Goal: Use online tool/utility: Utilize a website feature to perform a specific function

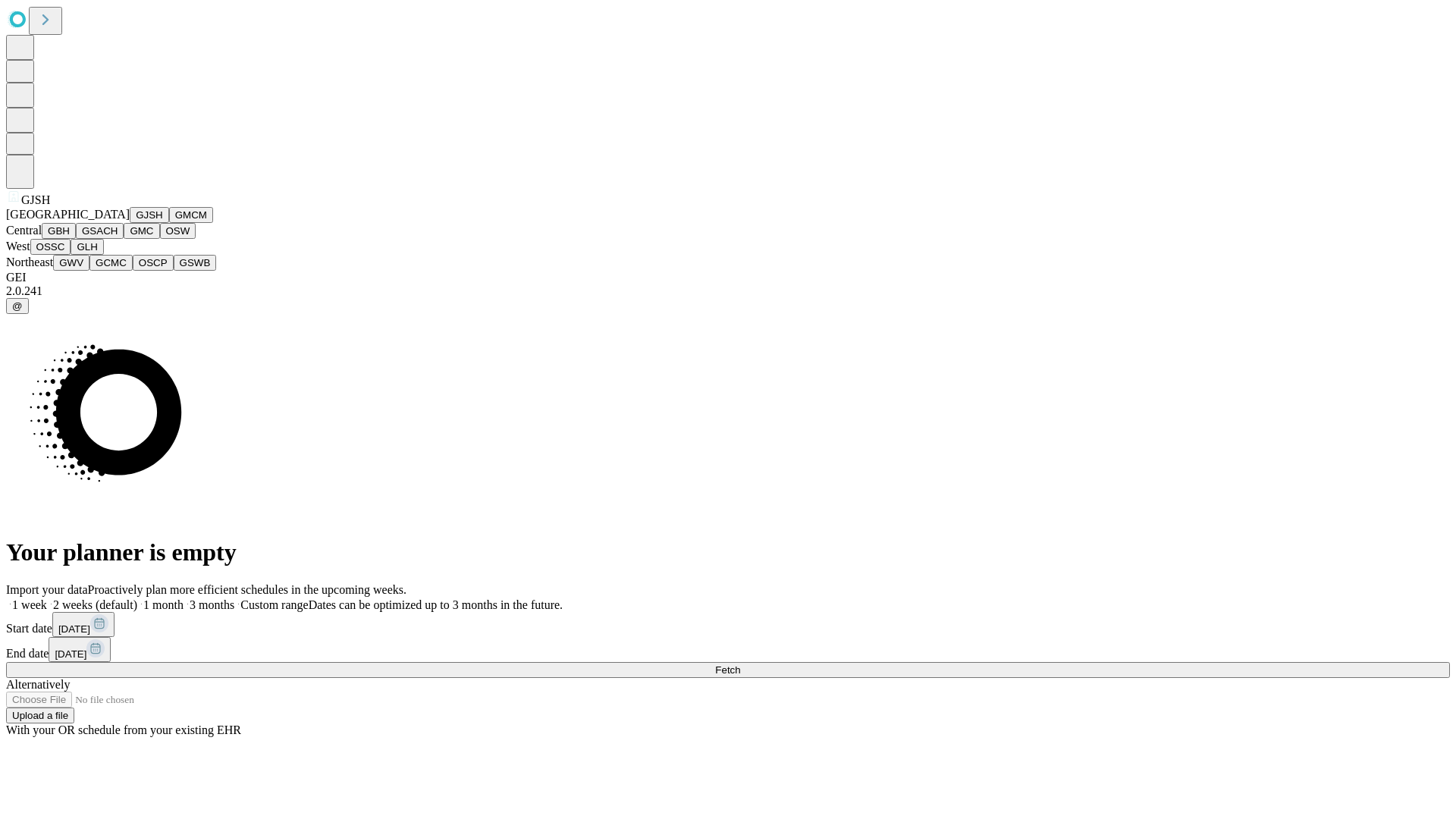
click at [130, 223] on button "GJSH" at bounding box center [149, 215] width 40 height 16
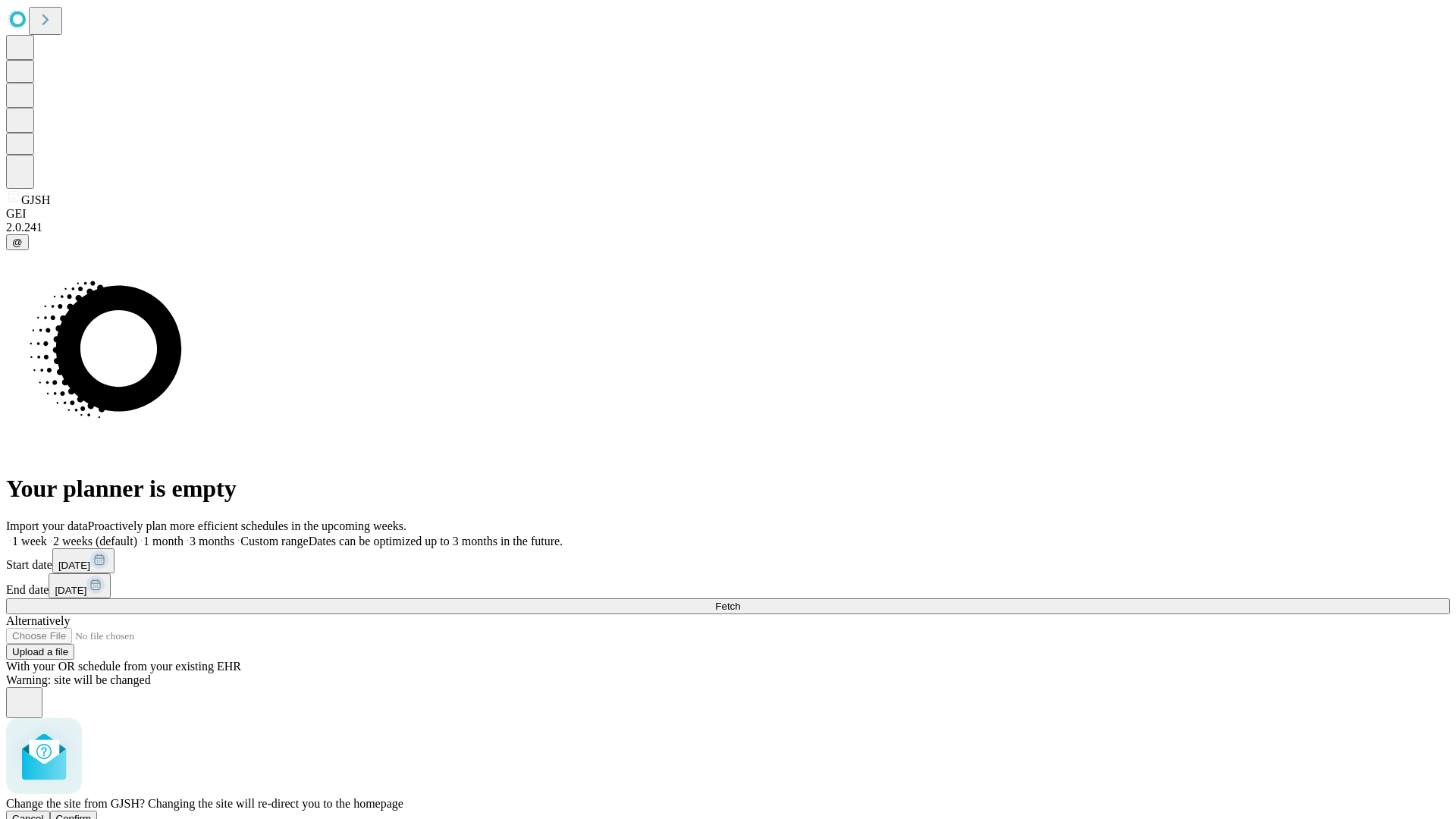
click at [92, 813] on span "Confirm" at bounding box center [74, 818] width 36 height 11
click at [138, 535] on label "2 weeks (default)" at bounding box center [91, 541] width 90 height 13
click at [740, 601] on span "Fetch" at bounding box center [727, 606] width 25 height 11
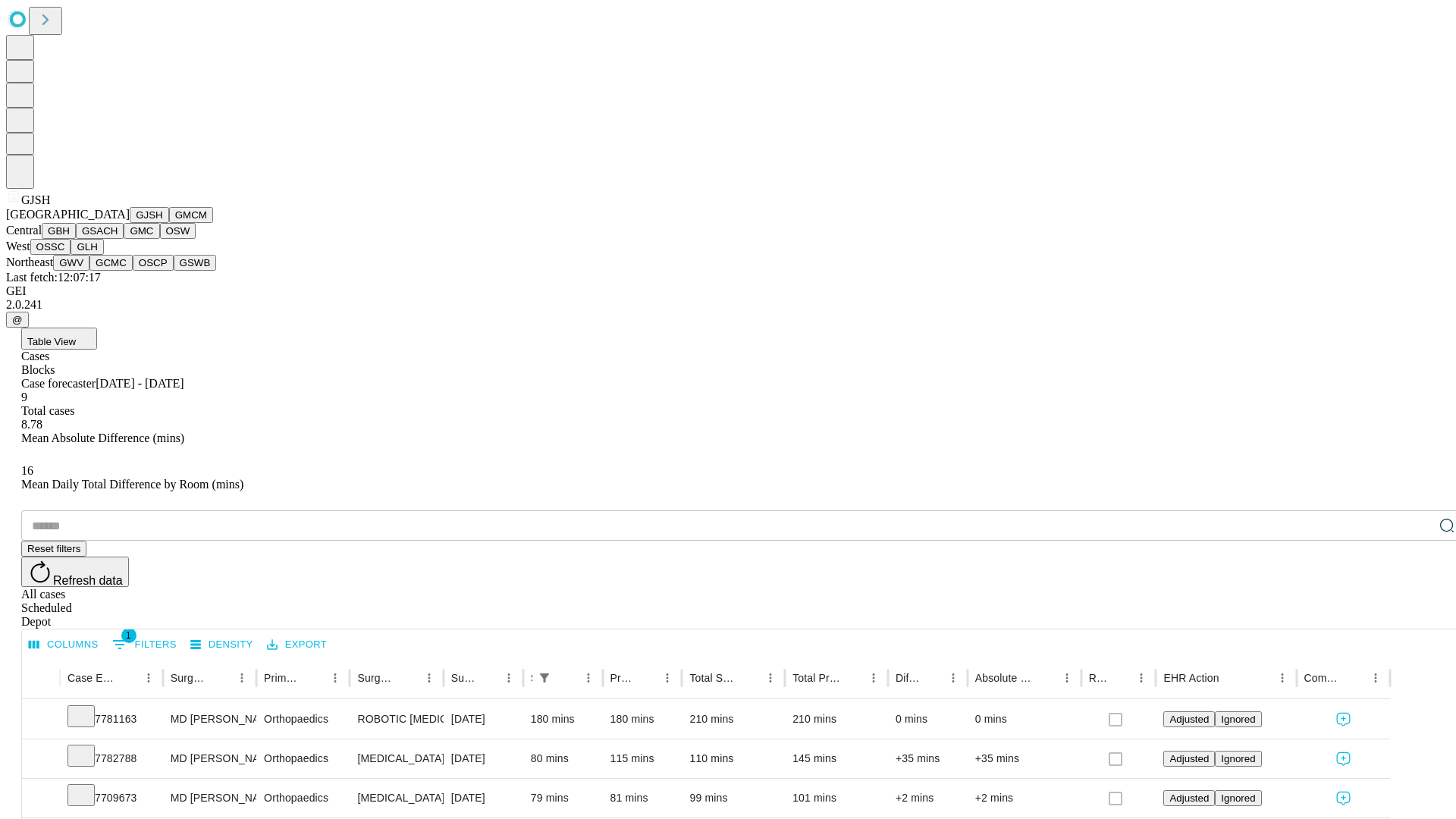
click at [169, 223] on button "GMCM" at bounding box center [191, 215] width 44 height 16
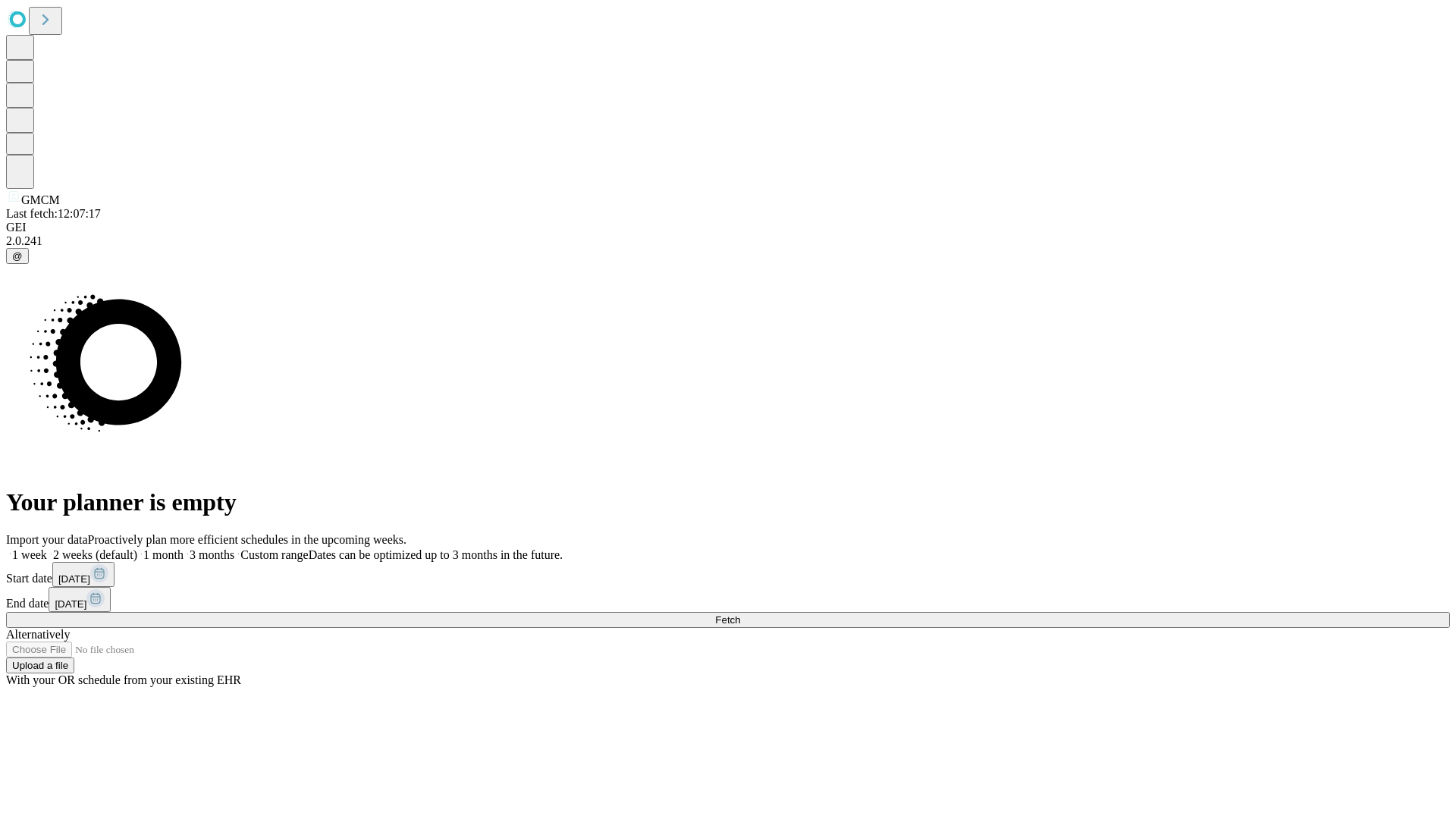
click at [138, 549] on label "2 weeks (default)" at bounding box center [91, 555] width 90 height 13
click at [740, 614] on span "Fetch" at bounding box center [727, 619] width 25 height 11
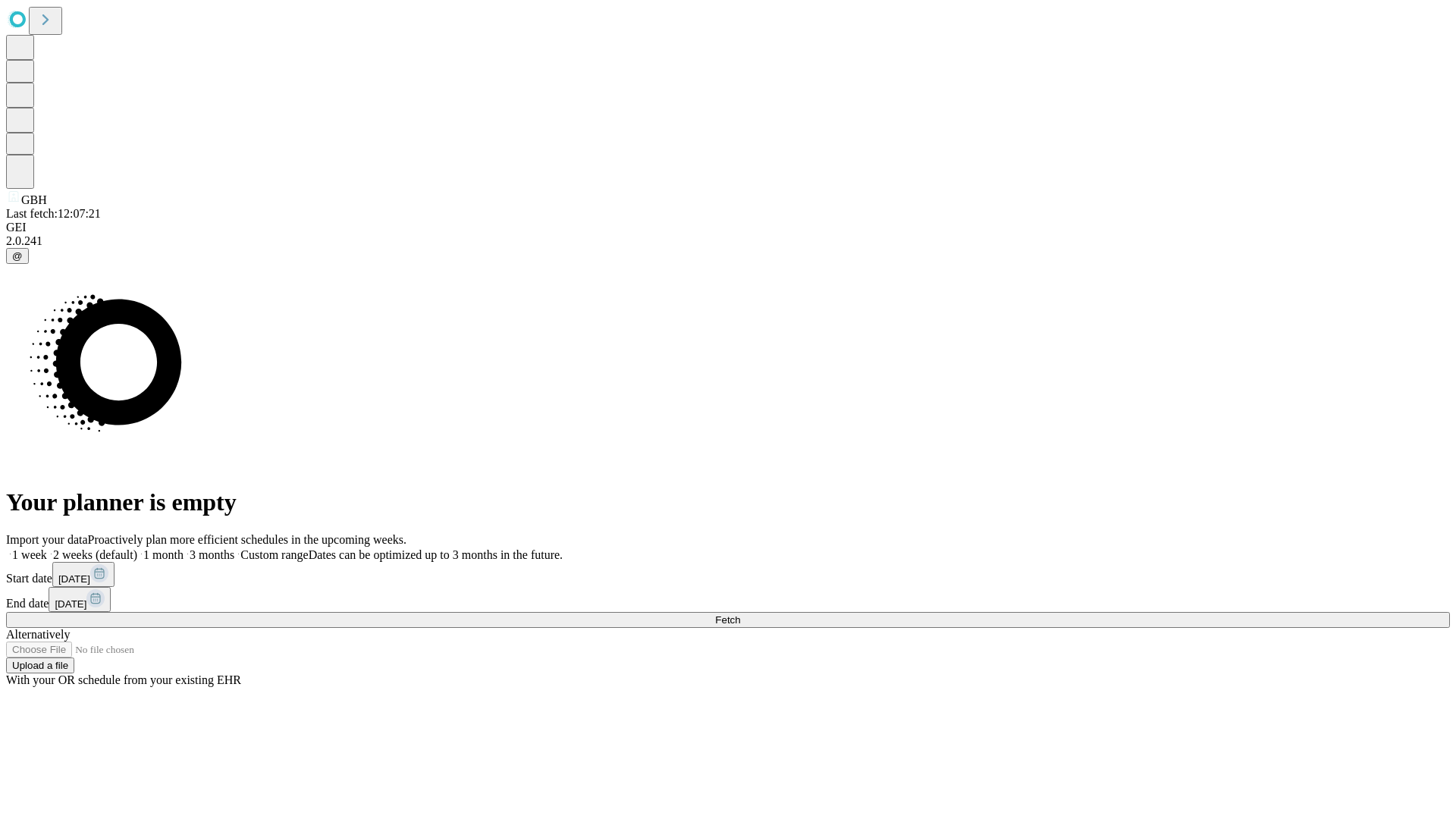
click at [138, 549] on label "2 weeks (default)" at bounding box center [91, 555] width 90 height 13
click at [740, 614] on span "Fetch" at bounding box center [727, 619] width 25 height 11
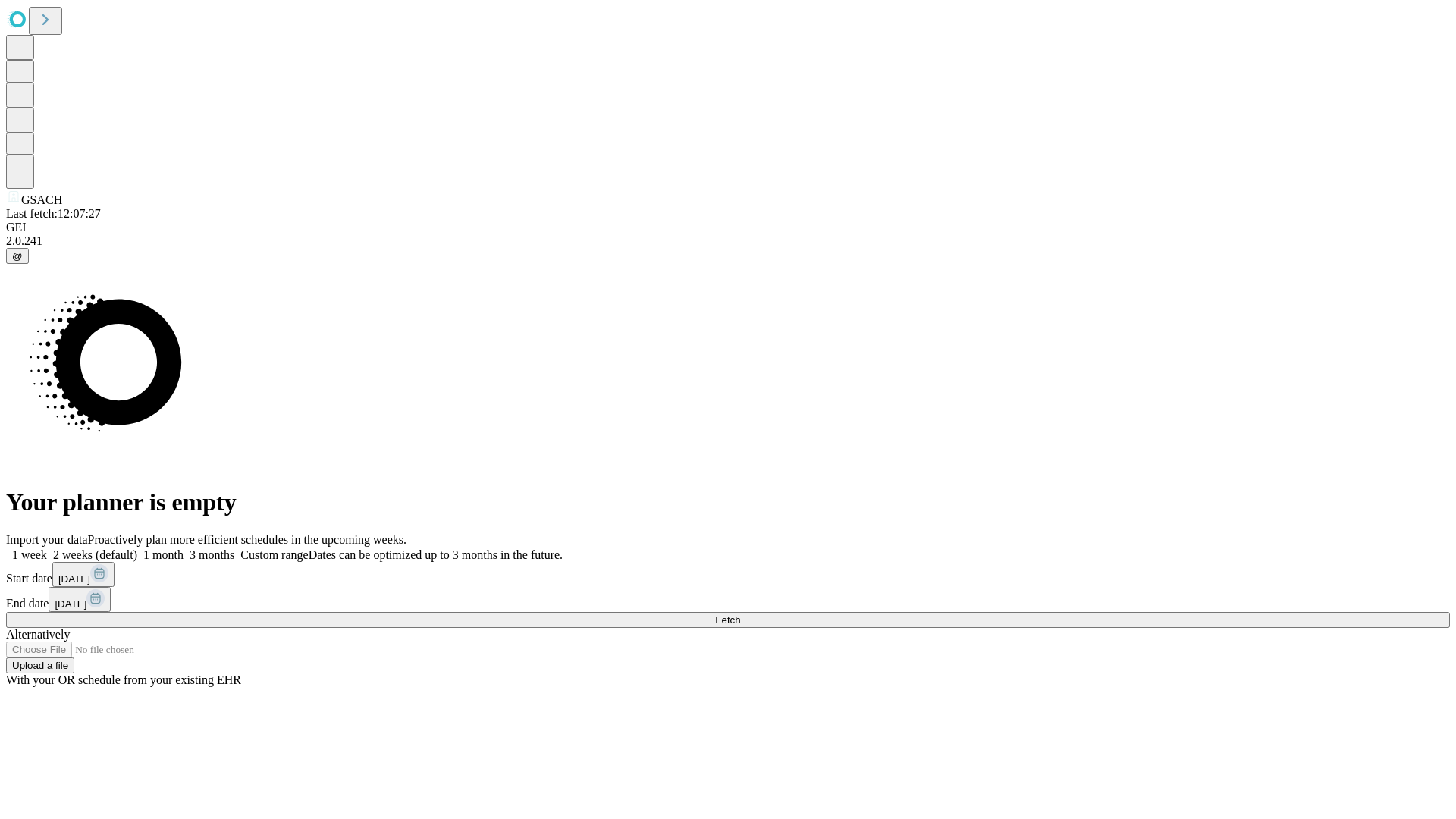
click at [138, 549] on label "2 weeks (default)" at bounding box center [91, 555] width 90 height 13
click at [740, 614] on span "Fetch" at bounding box center [727, 619] width 25 height 11
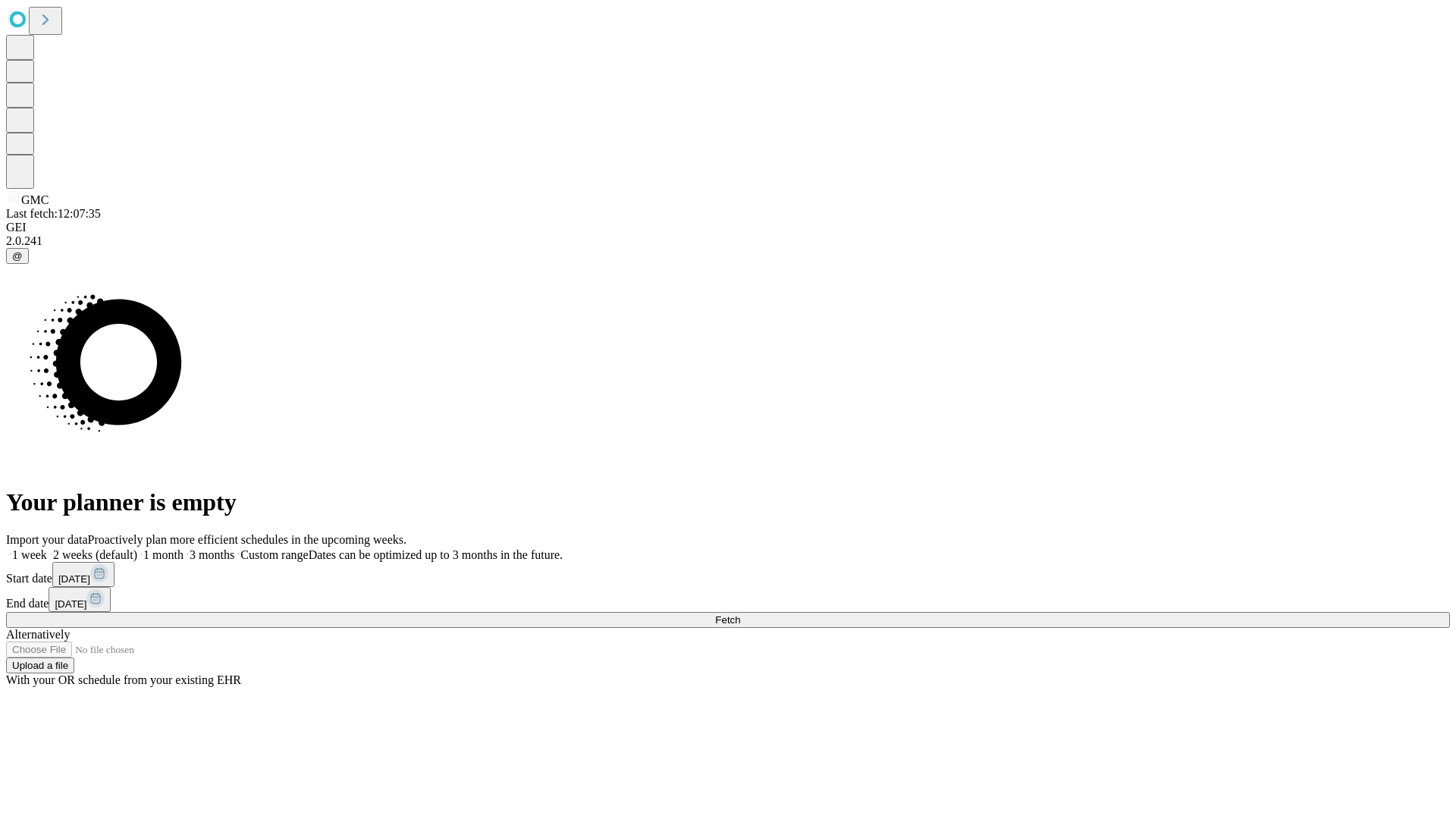
click at [138, 549] on label "2 weeks (default)" at bounding box center [91, 555] width 90 height 13
click at [740, 614] on span "Fetch" at bounding box center [727, 619] width 25 height 11
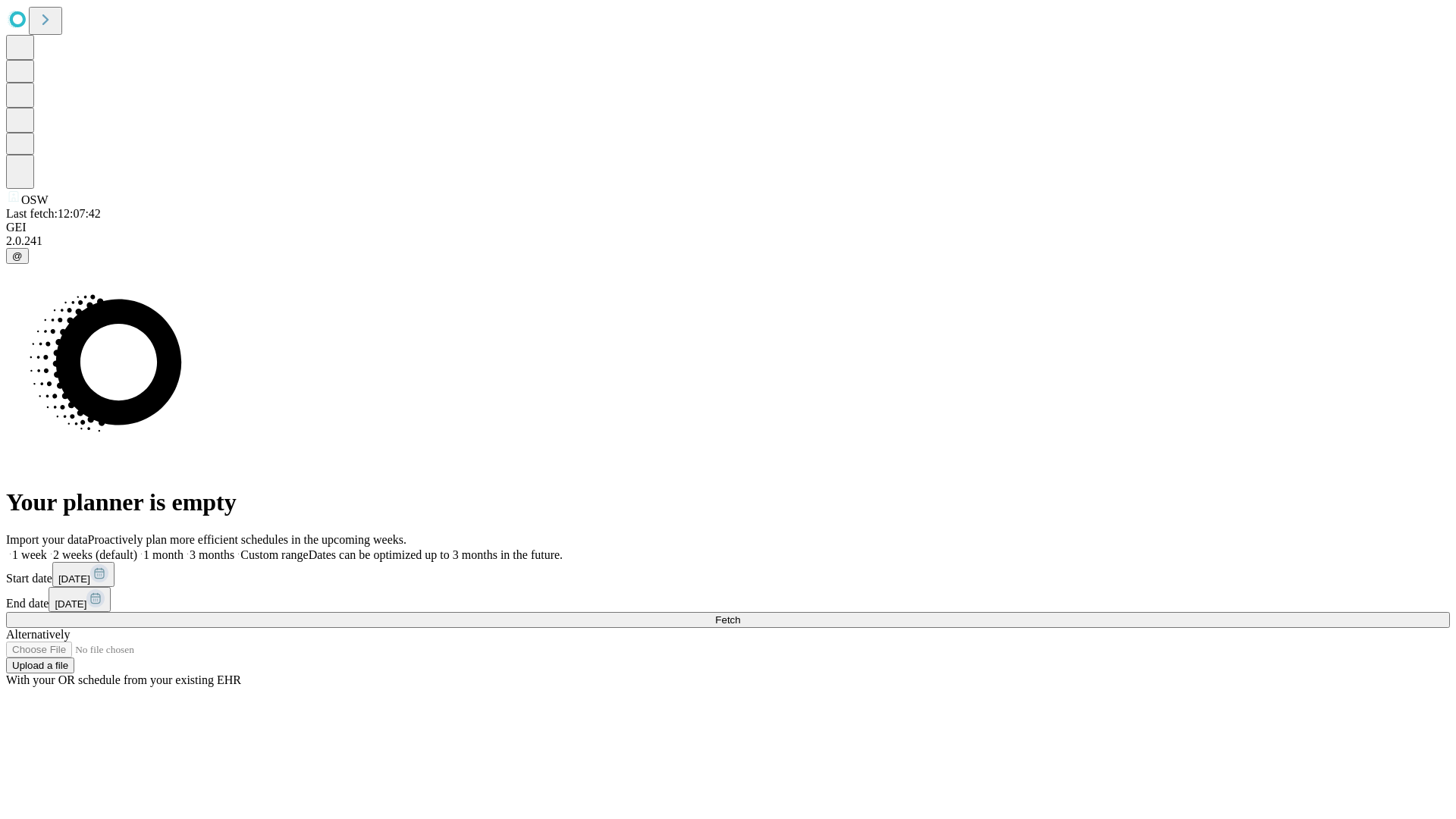
click at [740, 614] on span "Fetch" at bounding box center [727, 619] width 25 height 11
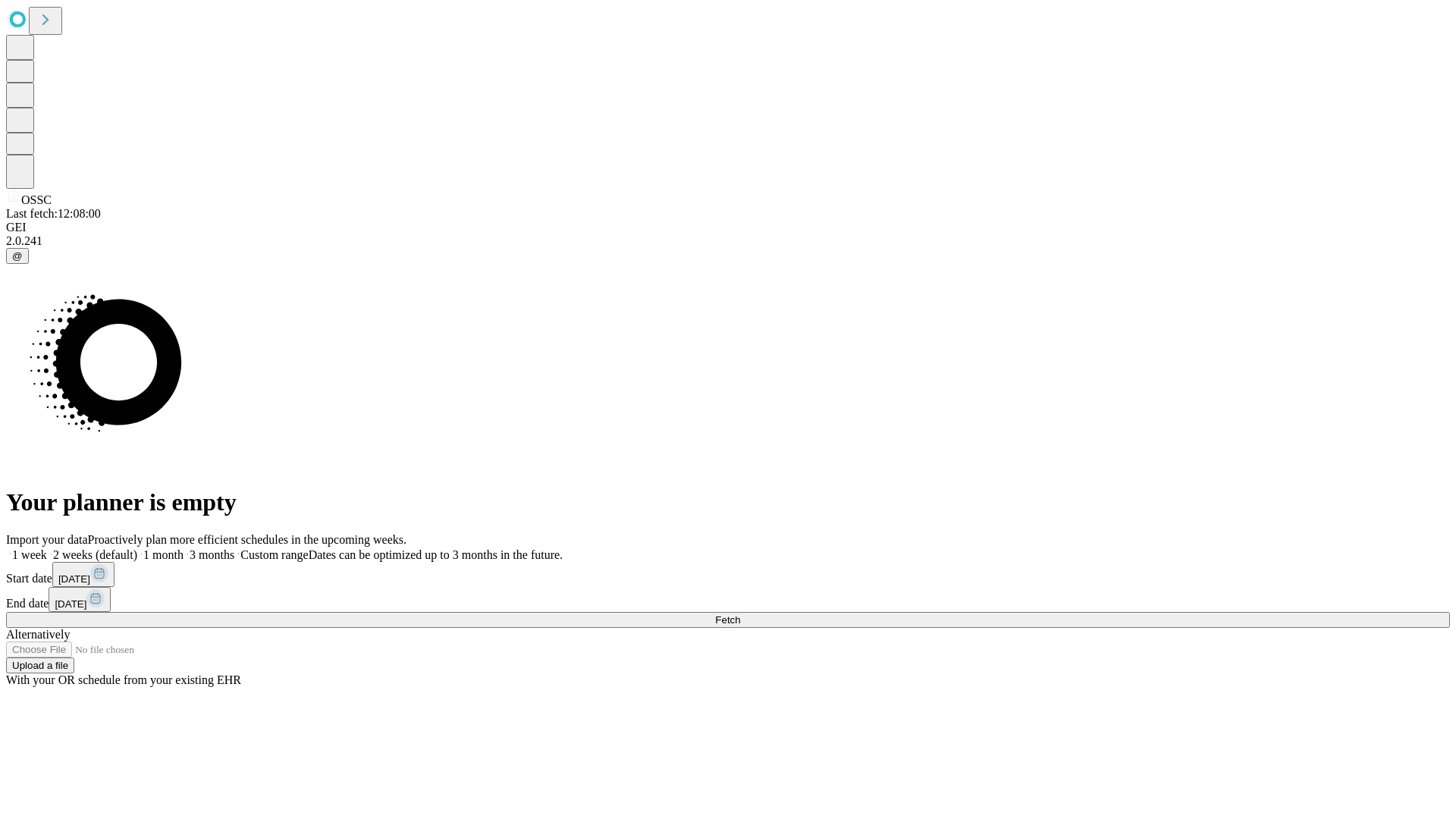
click at [138, 549] on label "2 weeks (default)" at bounding box center [91, 555] width 90 height 13
click at [740, 614] on span "Fetch" at bounding box center [727, 619] width 25 height 11
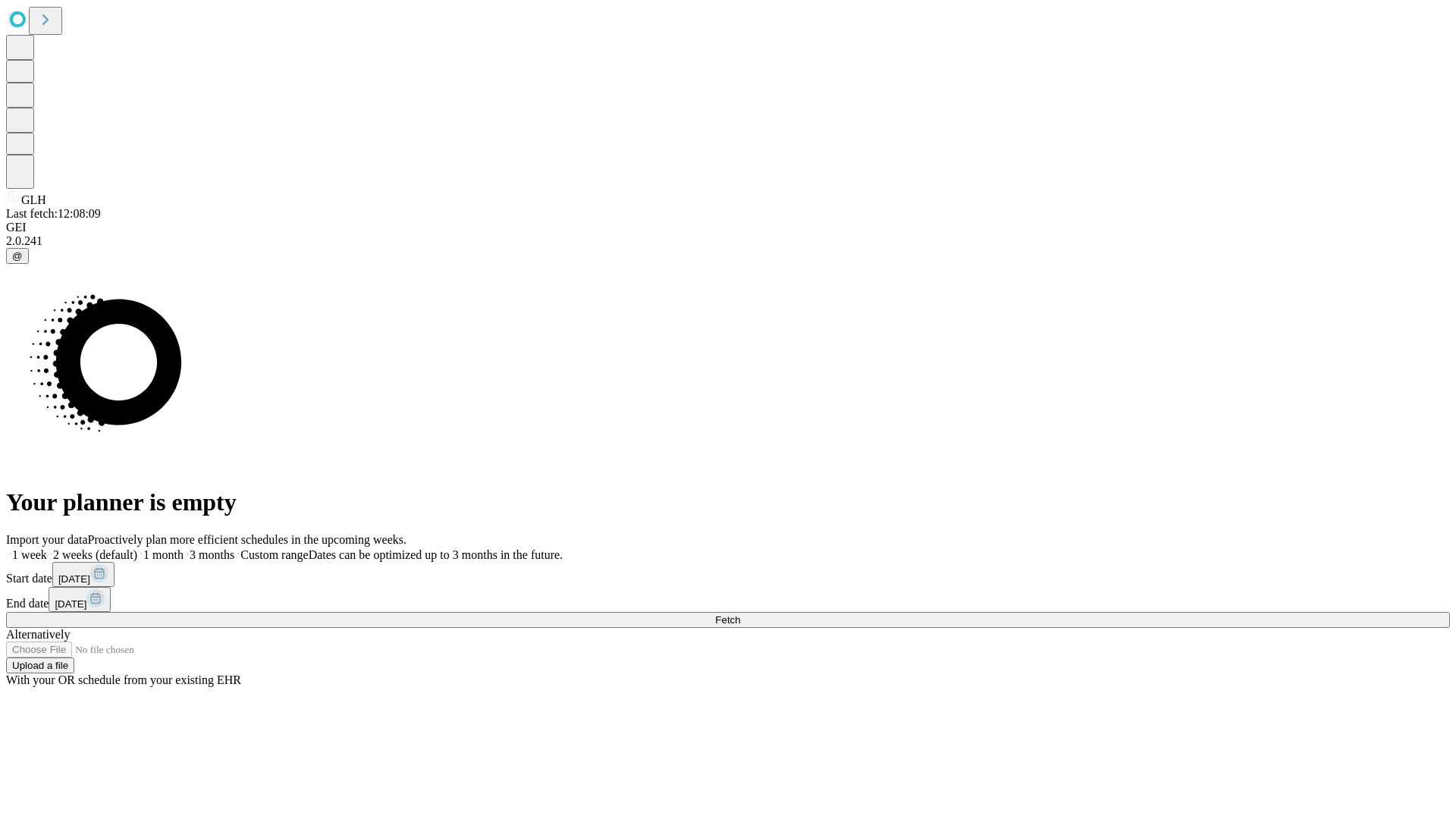
click at [740, 614] on span "Fetch" at bounding box center [727, 619] width 25 height 11
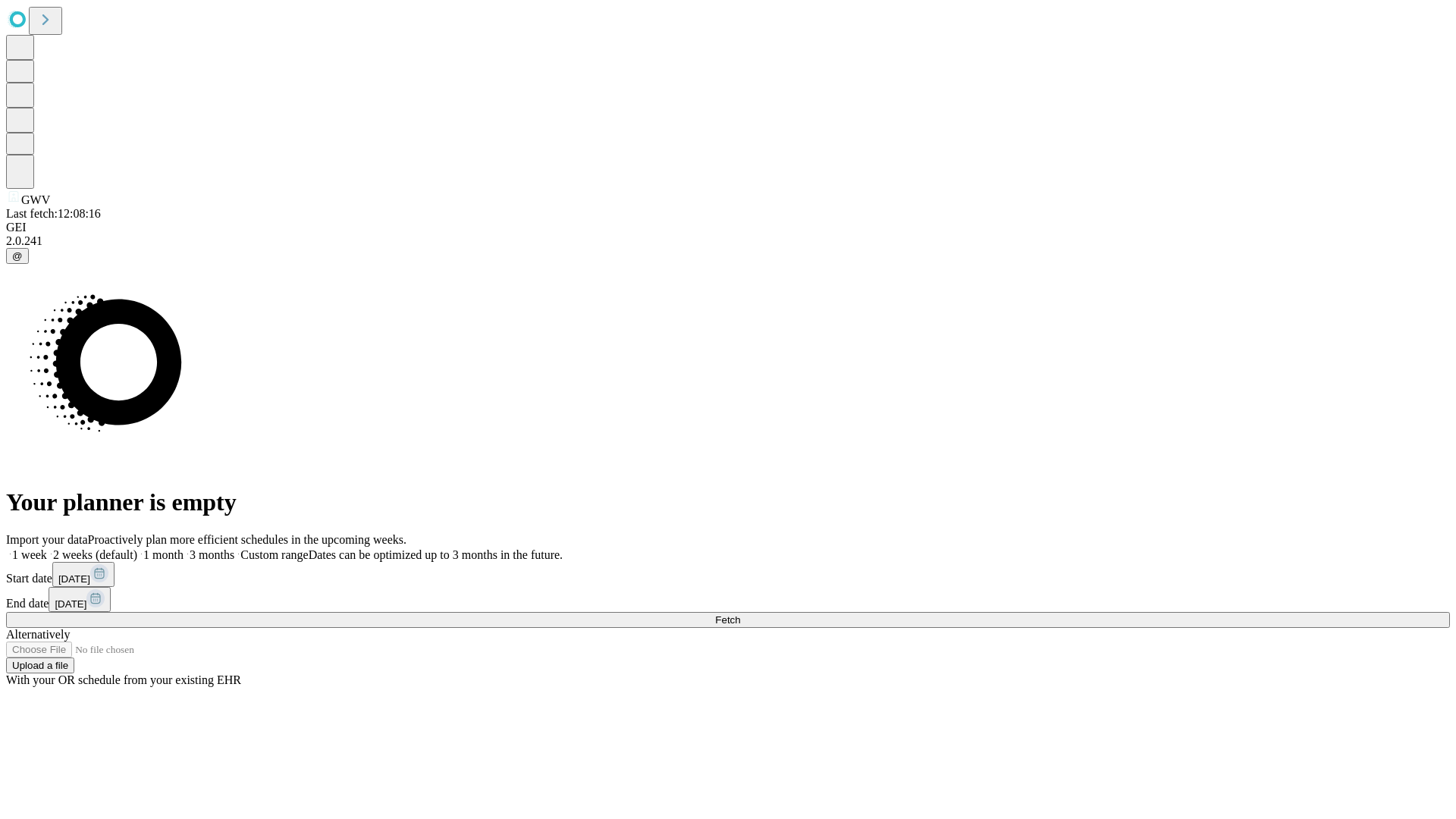
click at [138, 549] on label "2 weeks (default)" at bounding box center [91, 555] width 90 height 13
click at [740, 614] on span "Fetch" at bounding box center [727, 619] width 25 height 11
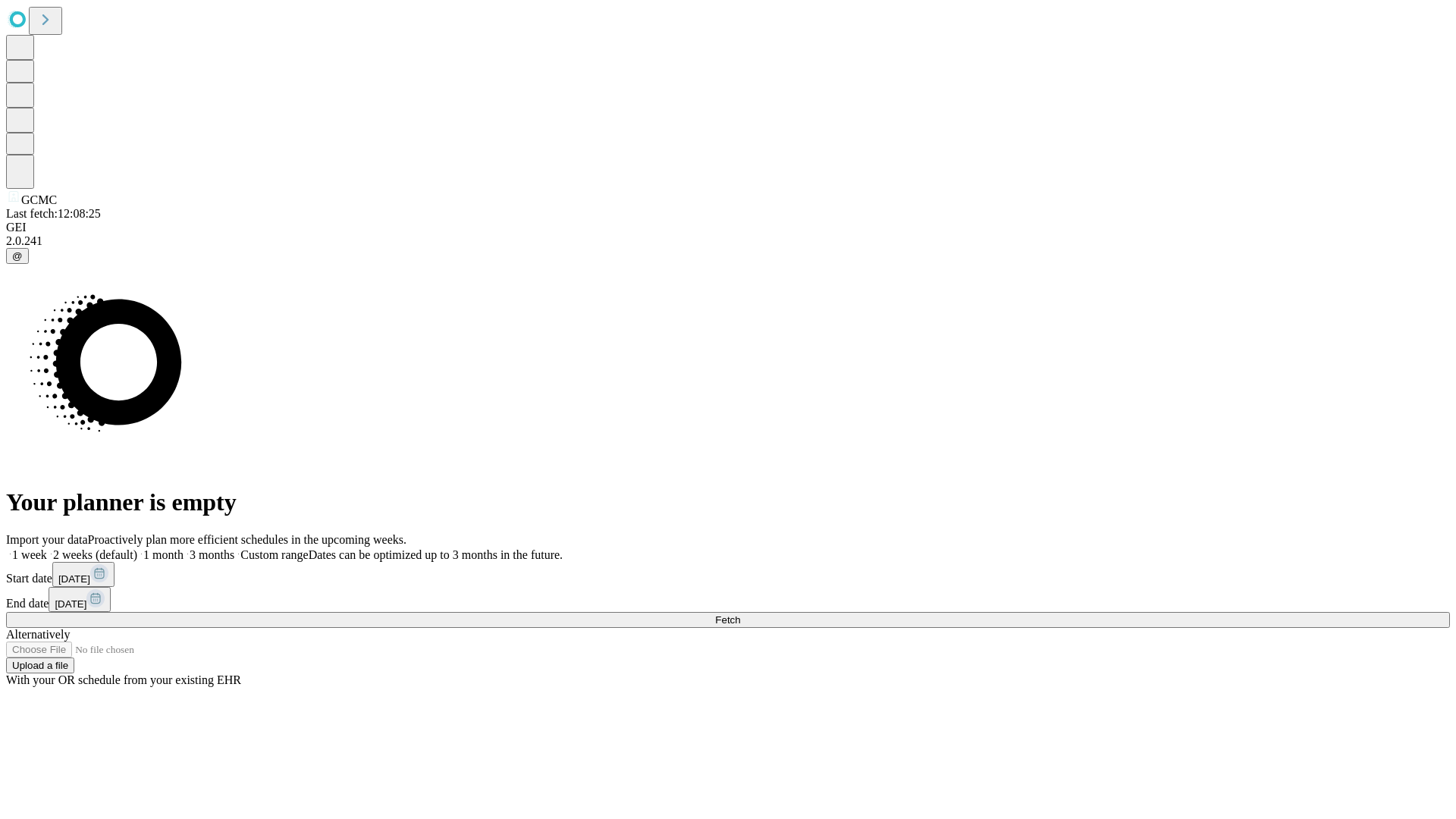
click at [138, 549] on label "2 weeks (default)" at bounding box center [91, 555] width 90 height 13
click at [740, 614] on span "Fetch" at bounding box center [727, 619] width 25 height 11
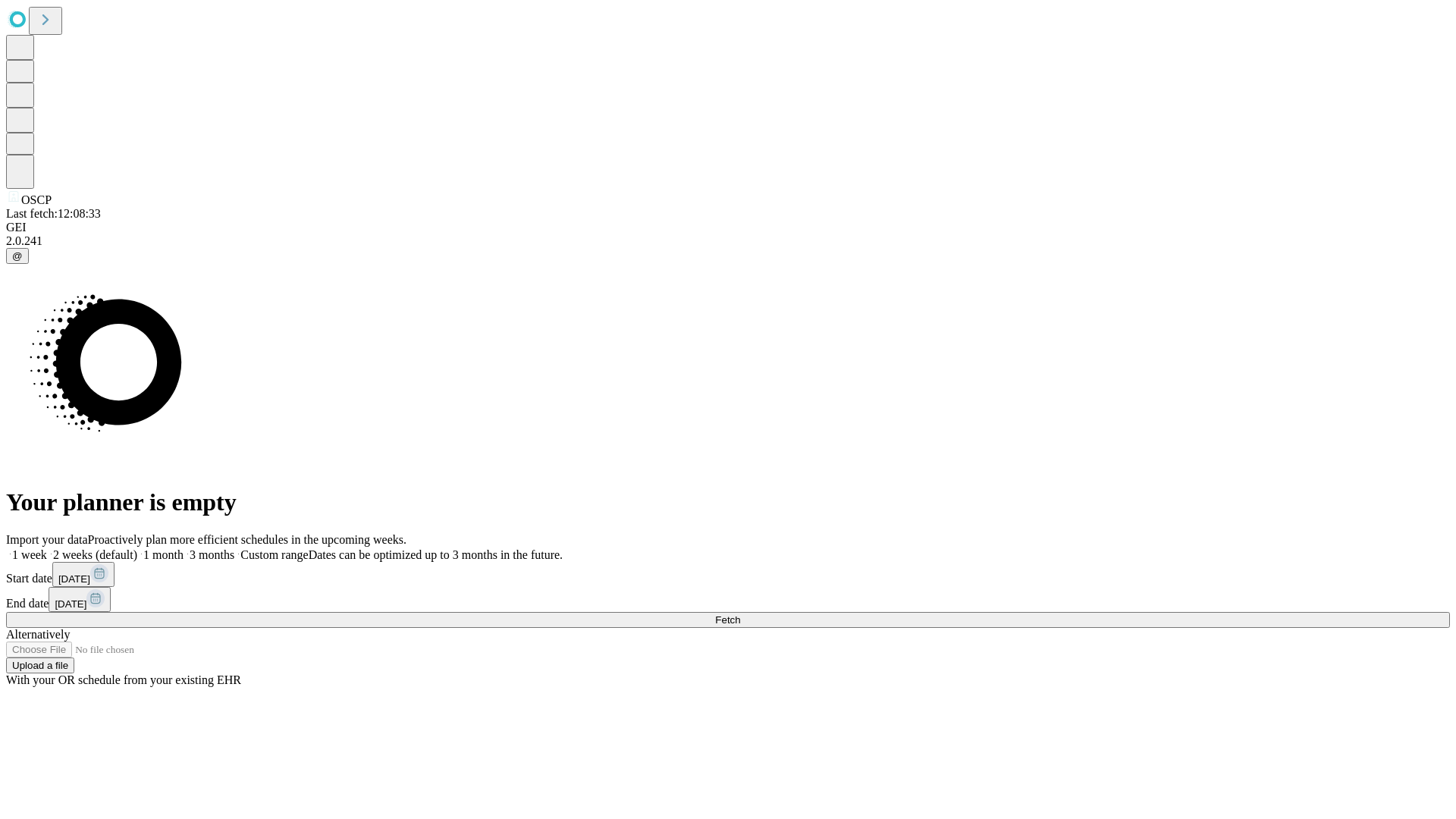
click at [138, 549] on label "2 weeks (default)" at bounding box center [91, 555] width 90 height 13
click at [740, 614] on span "Fetch" at bounding box center [727, 619] width 25 height 11
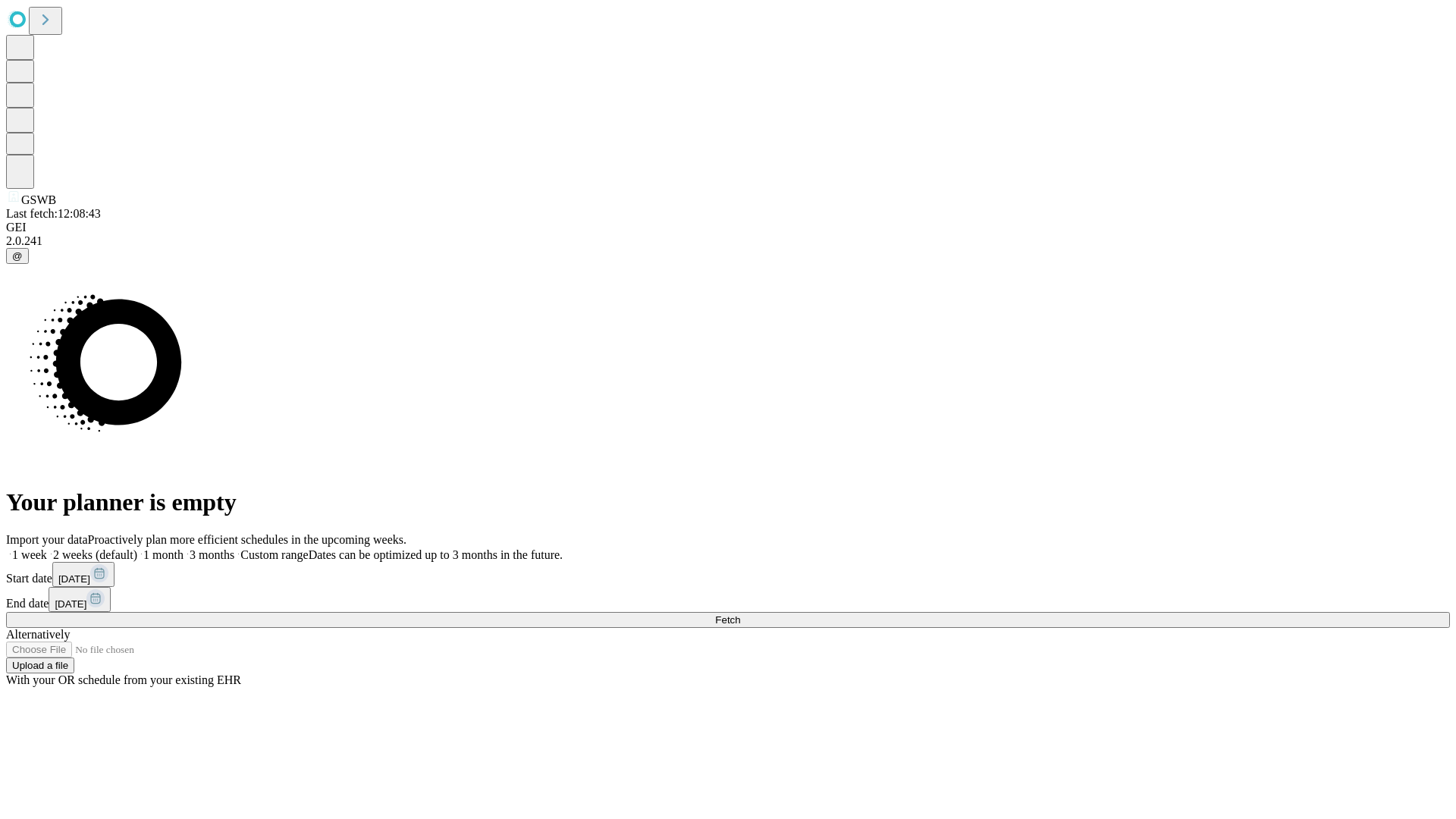
click at [138, 549] on label "2 weeks (default)" at bounding box center [91, 555] width 90 height 13
click at [740, 614] on span "Fetch" at bounding box center [727, 619] width 25 height 11
